Goal: Obtain resource: Download file/media

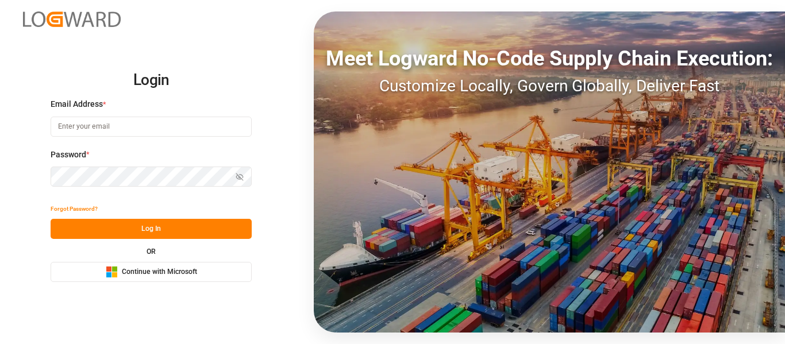
click at [141, 275] on span "Continue with Microsoft" at bounding box center [159, 272] width 75 height 10
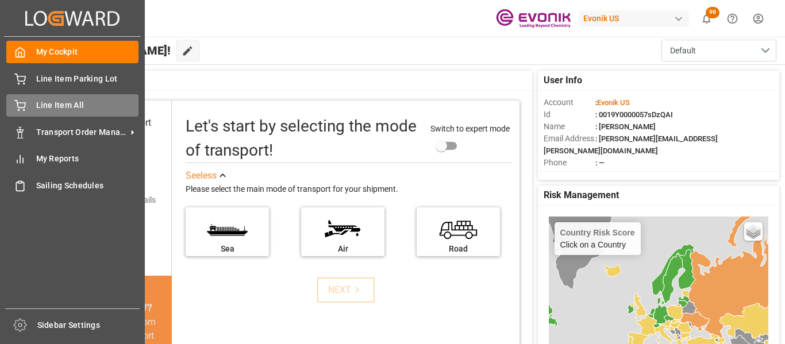
click at [76, 102] on span "Line Item All" at bounding box center [87, 105] width 103 height 12
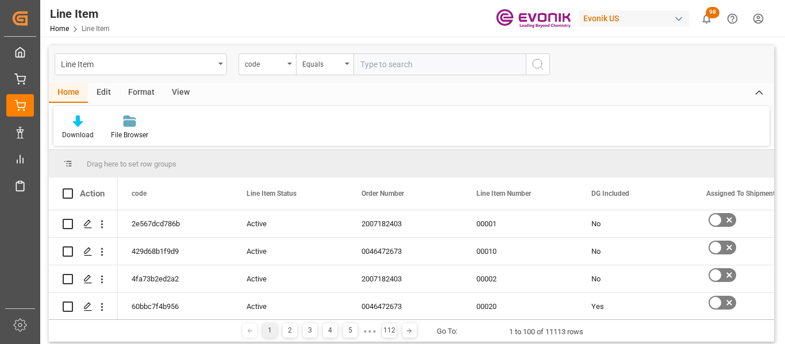
click at [218, 66] on div "Line Item" at bounding box center [141, 64] width 172 height 22
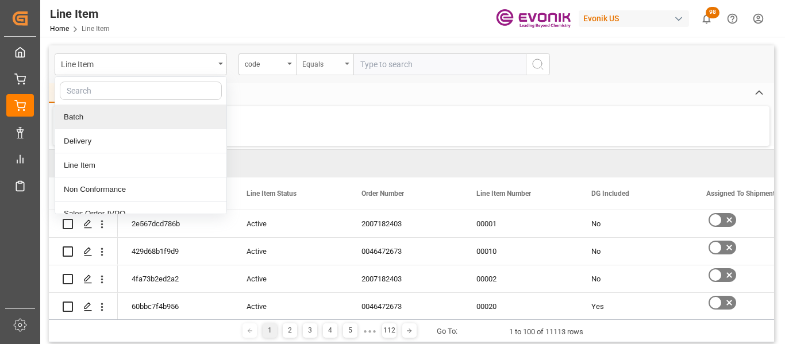
drag, startPoint x: 326, startPoint y: 90, endPoint x: 298, endPoint y: 59, distance: 42.3
click at [326, 90] on div "Home Edit Format View" at bounding box center [411, 93] width 725 height 20
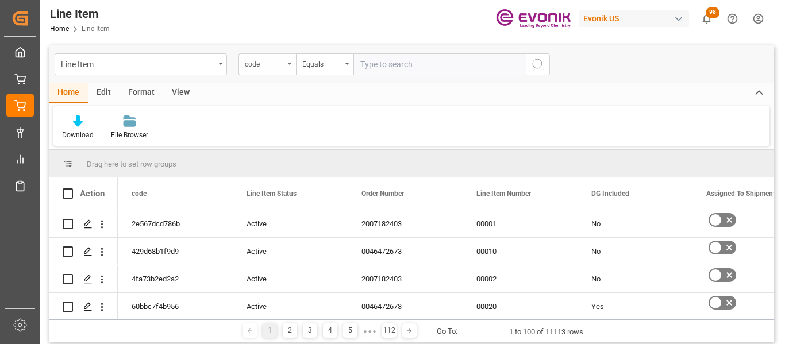
click at [290, 60] on div "code" at bounding box center [266, 64] width 57 height 22
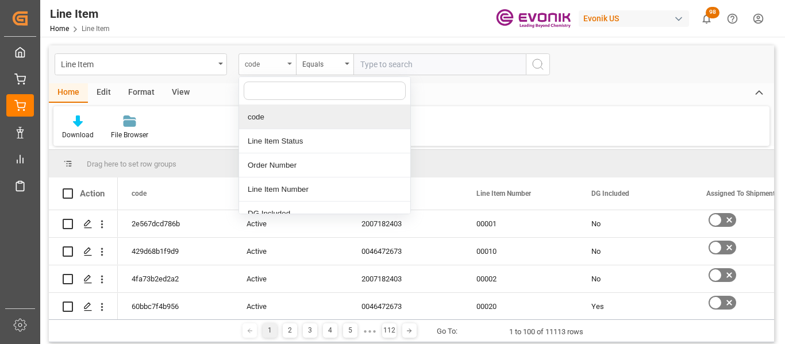
type input "u"
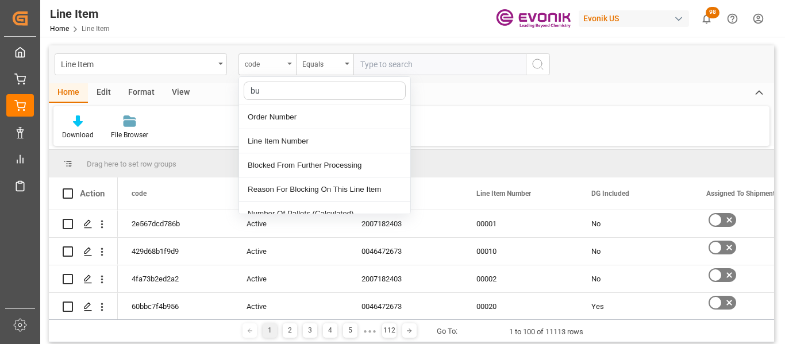
type input "bus"
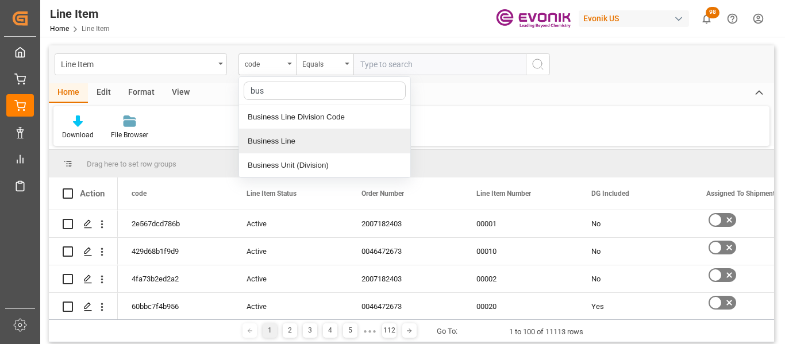
click at [267, 138] on div "Business Line" at bounding box center [324, 141] width 171 height 24
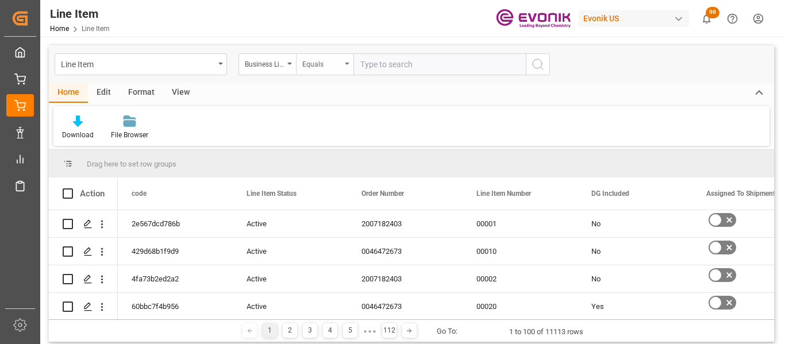
click at [337, 61] on div "Equals" at bounding box center [321, 62] width 39 height 13
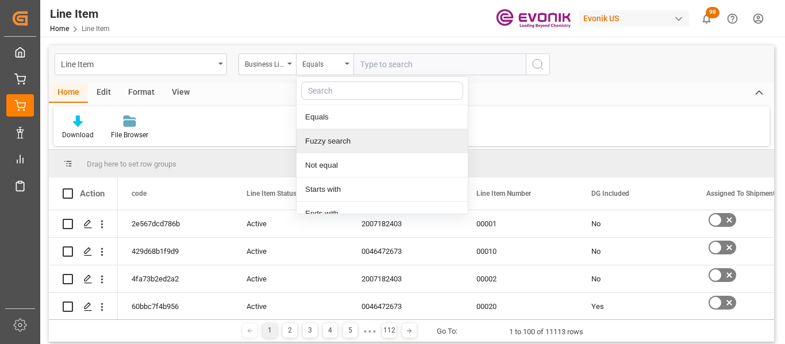
click at [350, 144] on div "Fuzzy search" at bounding box center [382, 141] width 171 height 24
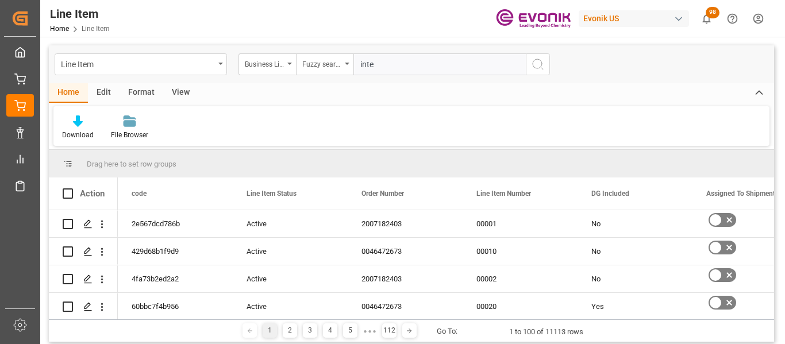
type input "inter"
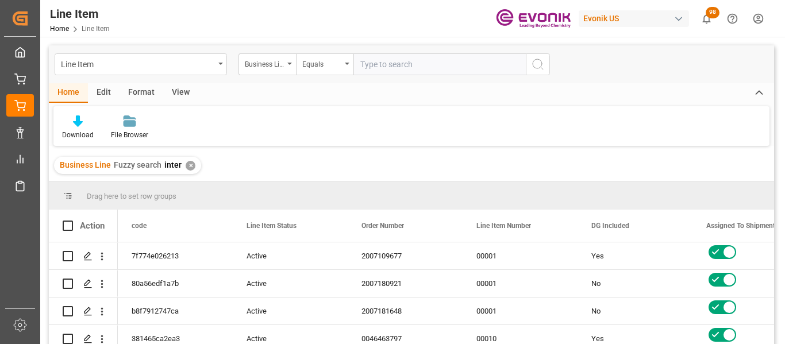
click at [177, 93] on div "View" at bounding box center [180, 93] width 35 height 20
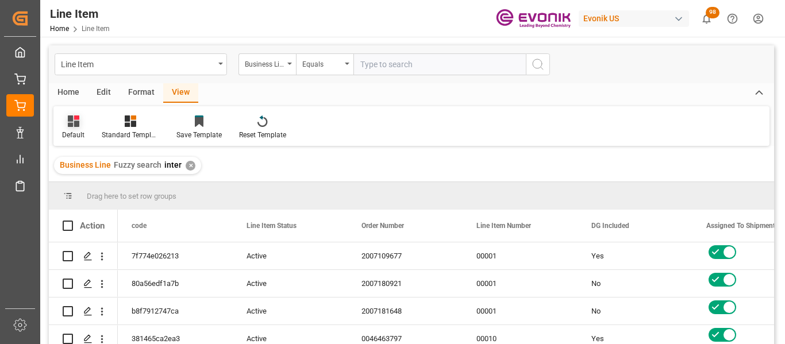
click at [74, 133] on div "Default" at bounding box center [73, 135] width 22 height 10
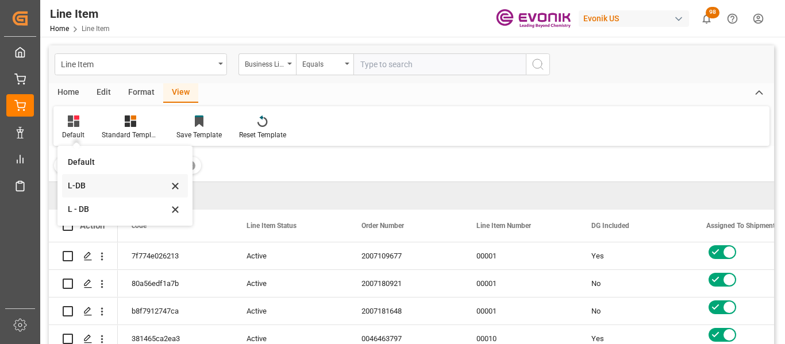
click at [101, 190] on div "L-DB" at bounding box center [118, 186] width 101 height 12
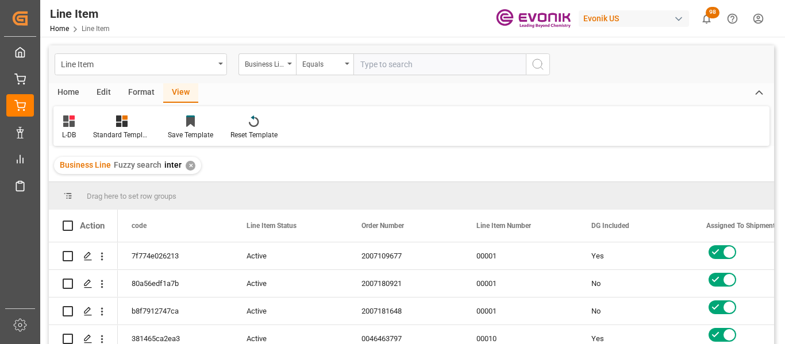
click at [62, 87] on div "Home" at bounding box center [68, 93] width 39 height 20
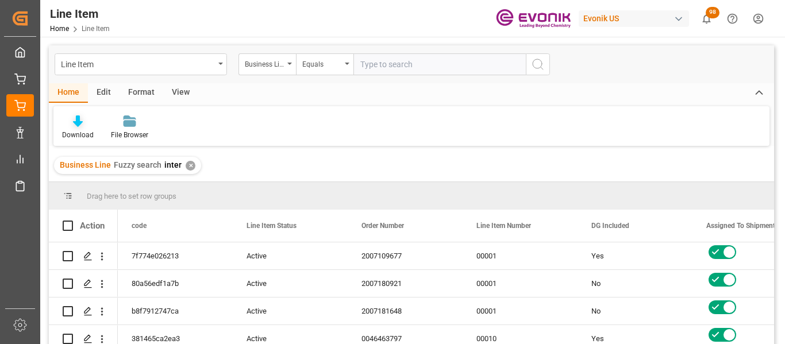
click at [80, 130] on div "Download" at bounding box center [78, 135] width 32 height 10
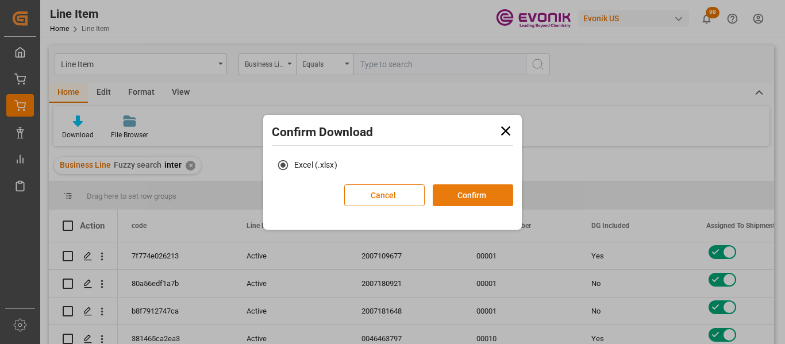
drag, startPoint x: 473, startPoint y: 191, endPoint x: 475, endPoint y: 185, distance: 6.6
click at [473, 190] on button "Confirm" at bounding box center [473, 195] width 80 height 22
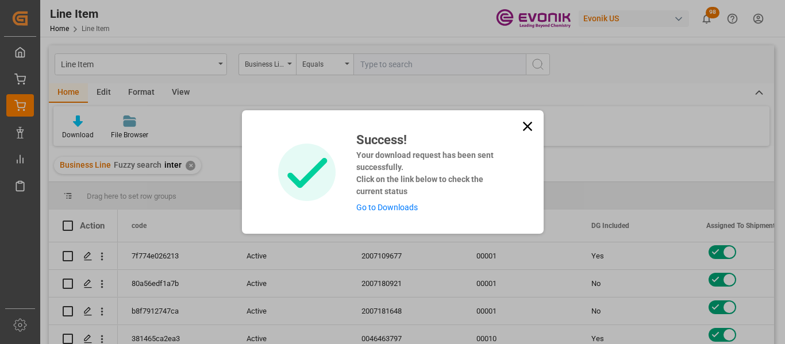
click at [529, 128] on icon at bounding box center [528, 126] width 16 height 16
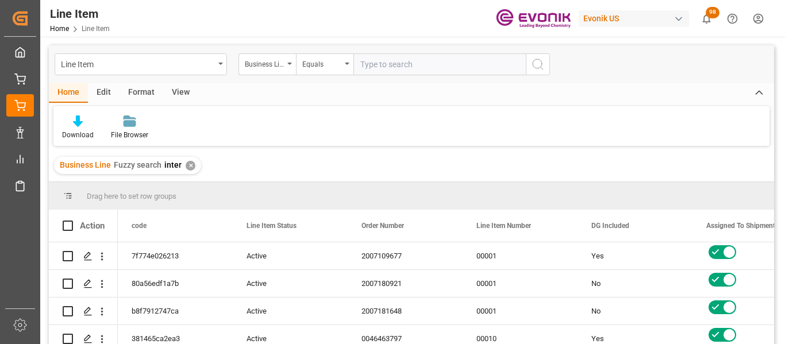
click at [187, 73] on div "Line Item" at bounding box center [141, 64] width 172 height 22
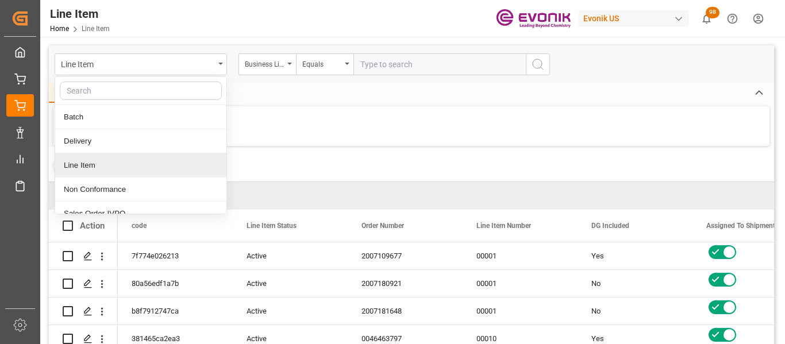
scroll to position [60, 0]
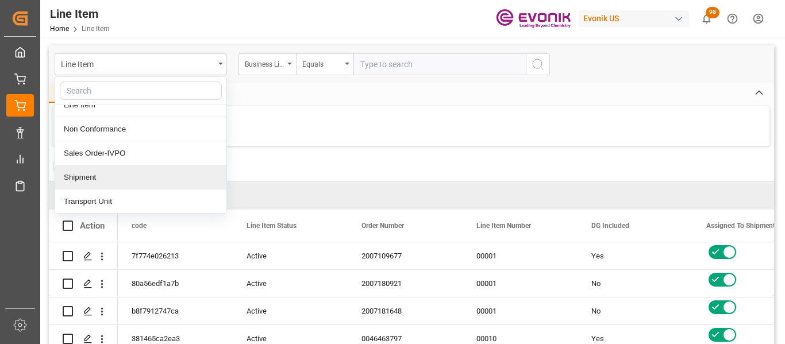
click at [105, 183] on div "Shipment" at bounding box center [140, 178] width 171 height 24
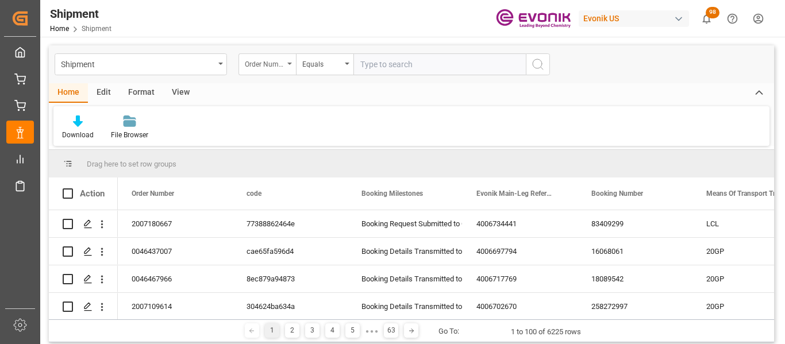
click at [270, 57] on div "Order Number" at bounding box center [264, 62] width 39 height 13
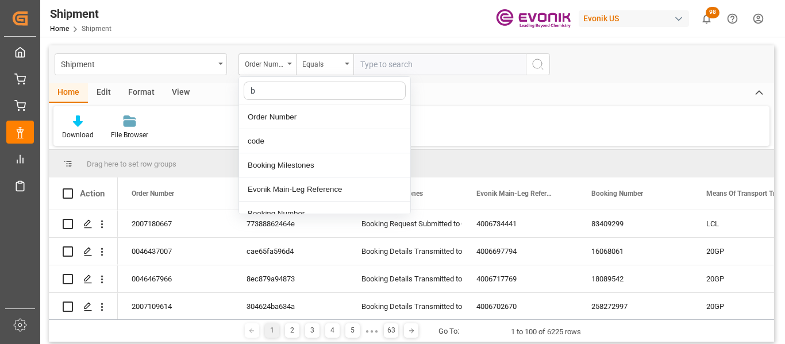
type input "bu"
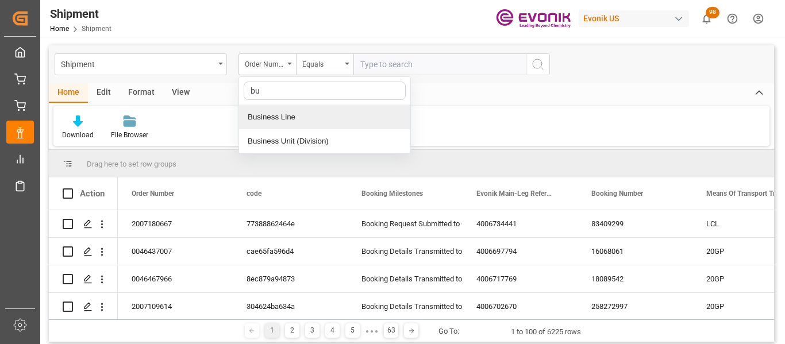
drag, startPoint x: 330, startPoint y: 117, endPoint x: 326, endPoint y: 80, distance: 37.0
click at [330, 117] on div "Business Line" at bounding box center [324, 117] width 171 height 24
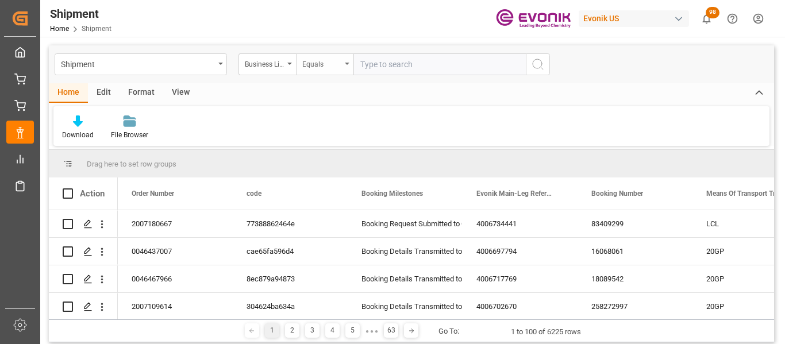
click at [334, 64] on div "Equals" at bounding box center [321, 62] width 39 height 13
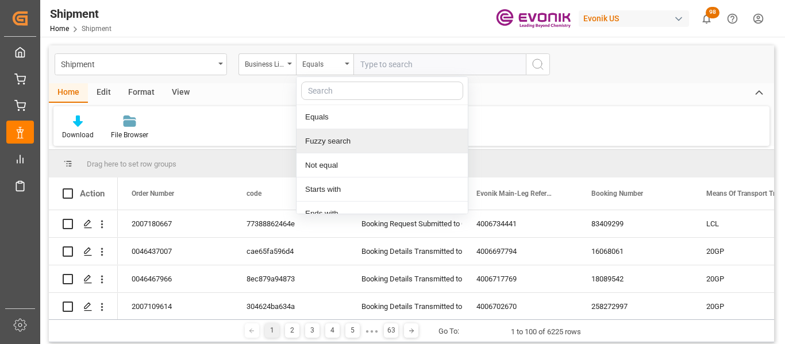
click at [337, 152] on div "Fuzzy search" at bounding box center [382, 141] width 171 height 24
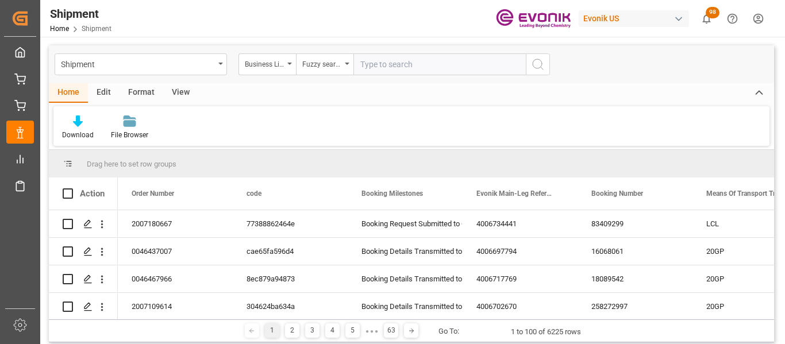
click at [401, 62] on input "text" at bounding box center [439, 64] width 172 height 22
type input "inter"
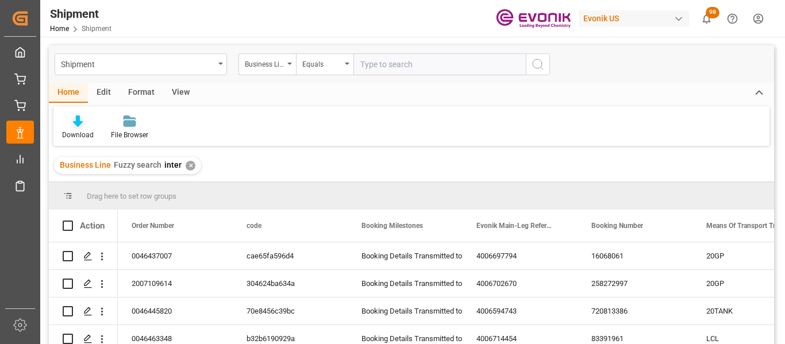
click at [76, 126] on icon at bounding box center [78, 121] width 10 height 11
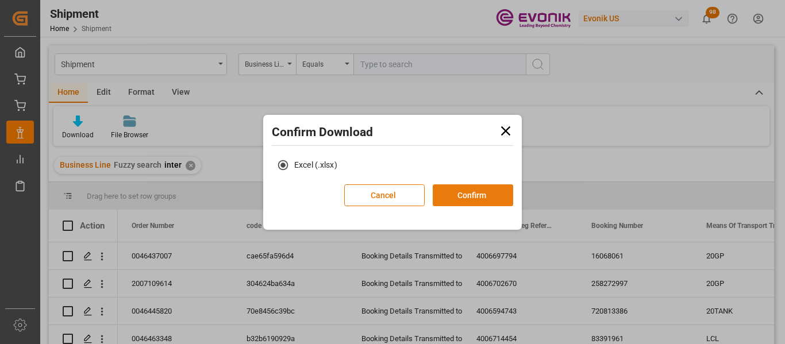
click at [464, 191] on button "Confirm" at bounding box center [473, 195] width 80 height 22
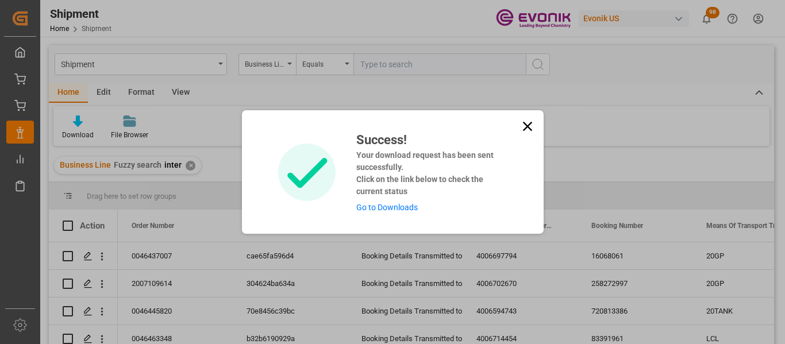
drag, startPoint x: 527, startPoint y: 121, endPoint x: 293, endPoint y: 107, distance: 234.9
click at [527, 121] on icon at bounding box center [528, 126] width 16 height 16
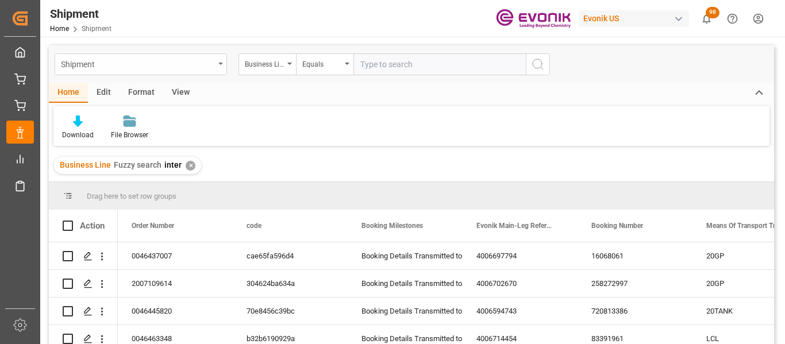
click at [217, 61] on div "Shipment" at bounding box center [141, 64] width 172 height 22
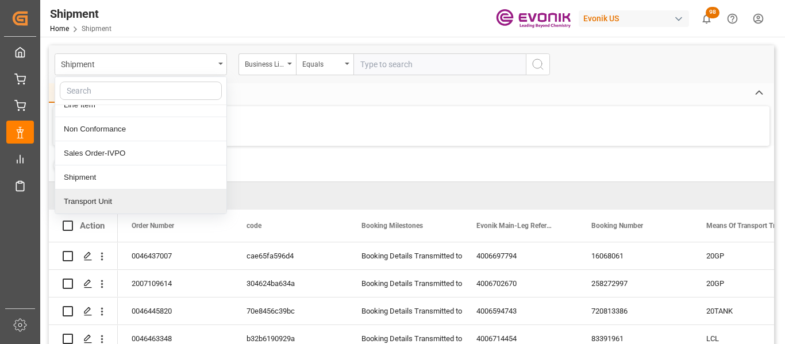
scroll to position [57, 0]
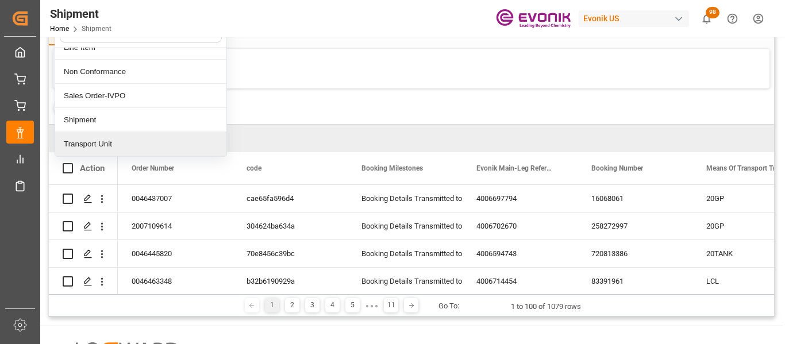
click at [113, 145] on div "Transport Unit" at bounding box center [140, 144] width 171 height 24
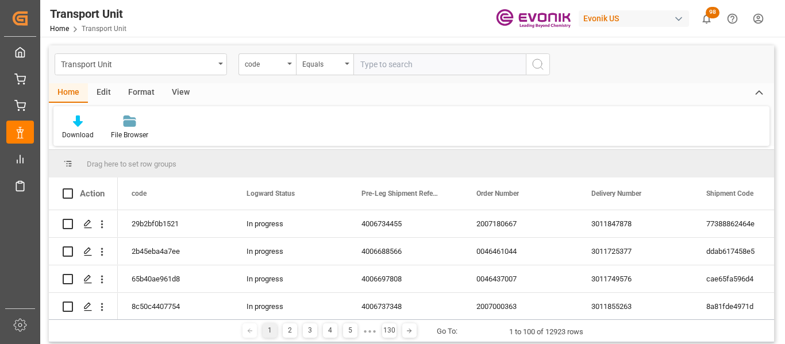
click at [184, 90] on div "View" at bounding box center [180, 93] width 35 height 20
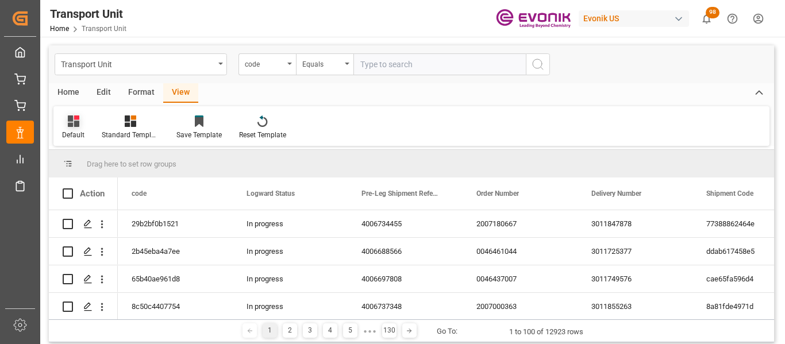
click at [82, 133] on div "Default" at bounding box center [73, 135] width 22 height 10
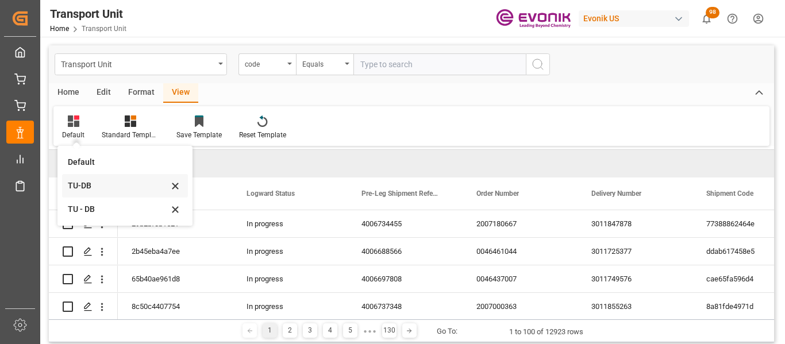
click at [88, 184] on div "TU-DB" at bounding box center [118, 186] width 101 height 12
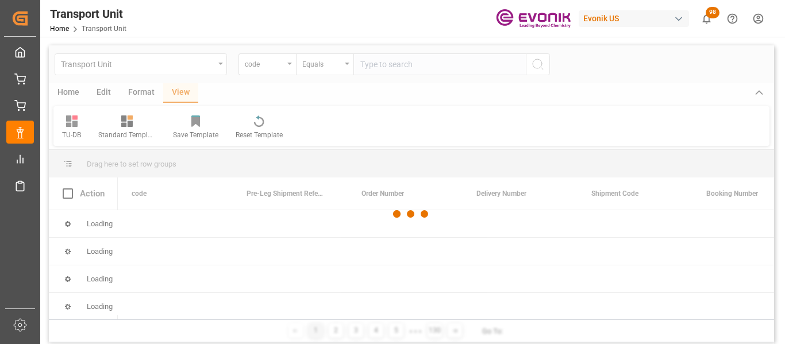
click at [71, 94] on div at bounding box center [411, 213] width 725 height 337
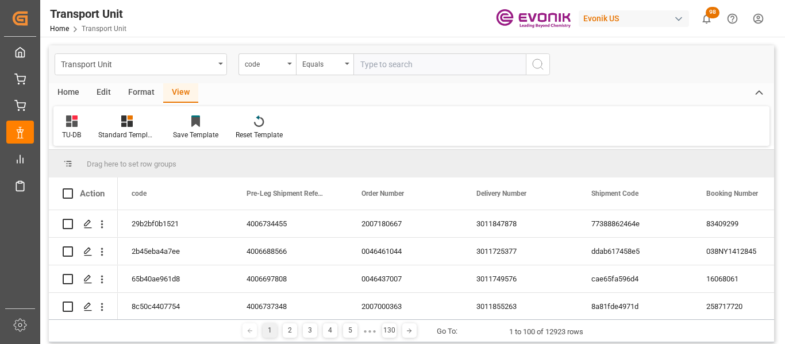
click at [69, 93] on div "Home" at bounding box center [68, 93] width 39 height 20
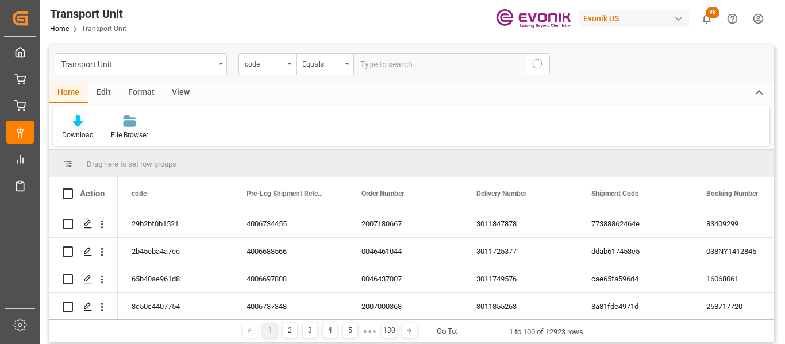
click at [78, 125] on icon at bounding box center [78, 121] width 10 height 11
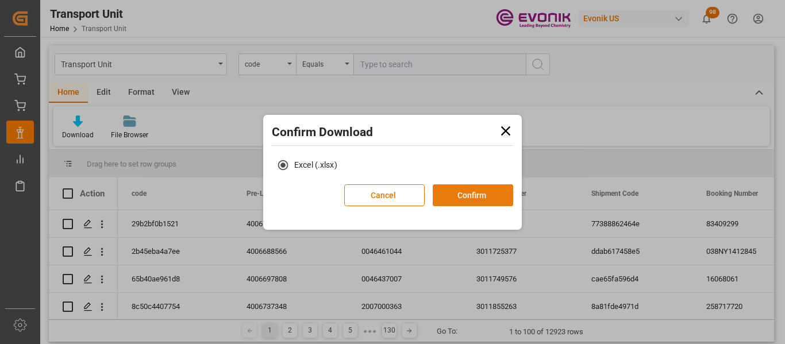
click at [476, 193] on button "Confirm" at bounding box center [473, 195] width 80 height 22
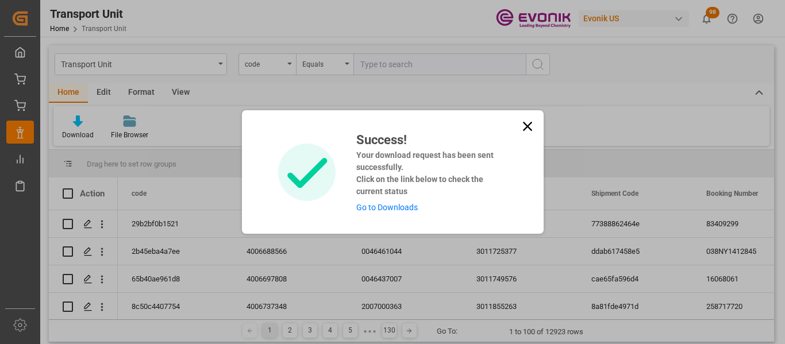
click at [380, 207] on link "Go to Downloads" at bounding box center [386, 207] width 61 height 9
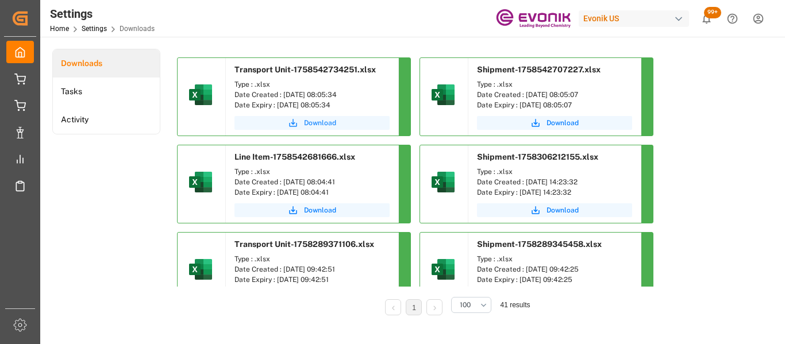
click at [307, 120] on span "Download" at bounding box center [320, 123] width 32 height 10
click at [566, 122] on span "Download" at bounding box center [563, 123] width 32 height 10
click at [318, 212] on span "Download" at bounding box center [320, 210] width 32 height 10
